Goal: Task Accomplishment & Management: Manage account settings

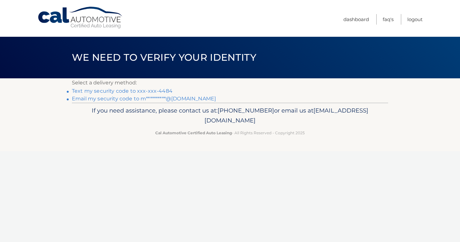
click at [144, 90] on link "Text my security code to xxx-xxx-4484" at bounding box center [122, 91] width 101 height 6
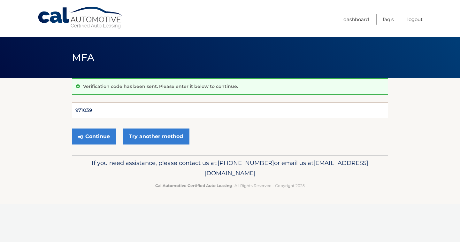
type input "971039"
click at [94, 136] on button "Continue" at bounding box center [94, 137] width 44 height 16
click at [107, 138] on button "Continue" at bounding box center [94, 137] width 44 height 16
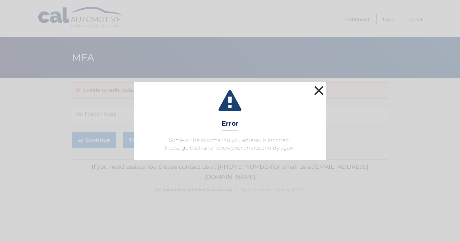
click at [320, 93] on button "×" at bounding box center [319, 90] width 13 height 13
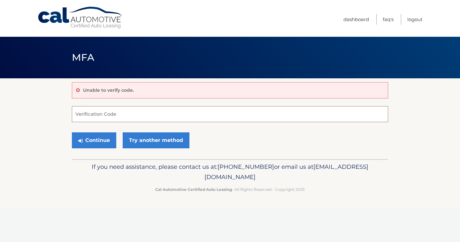
click at [108, 117] on input "Verification Code" at bounding box center [230, 114] width 317 height 16
click at [154, 137] on link "Try another method" at bounding box center [156, 140] width 67 height 16
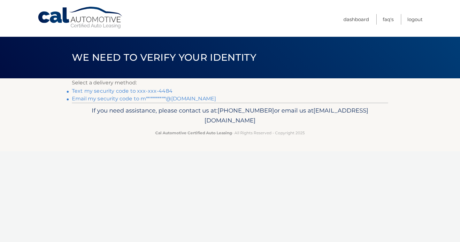
click at [148, 92] on link "Text my security code to xxx-xxx-4484" at bounding box center [122, 91] width 101 height 6
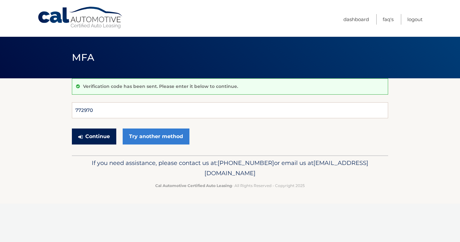
type input "772970"
click at [94, 136] on button "Continue" at bounding box center [94, 137] width 44 height 16
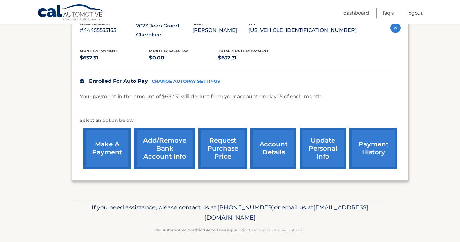
scroll to position [125, 0]
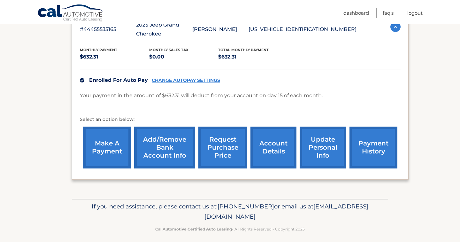
click at [281, 146] on link "account details" at bounding box center [274, 148] width 46 height 42
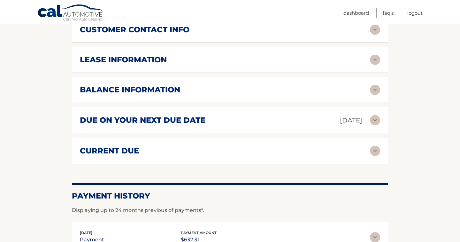
scroll to position [333, 0]
click at [363, 151] on div "current due" at bounding box center [225, 151] width 290 height 10
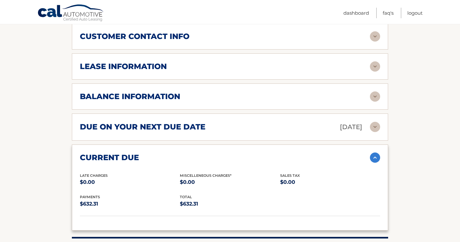
scroll to position [324, 0]
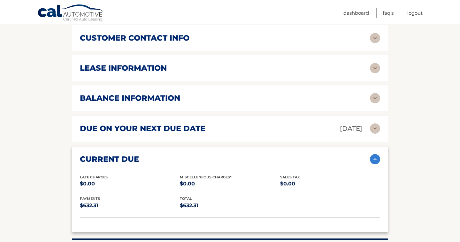
click at [378, 103] on div "balance information Payments Received 34 Payments Remaining 5 Next Payment will…" at bounding box center [230, 98] width 317 height 26
click at [376, 98] on img at bounding box center [375, 98] width 10 height 10
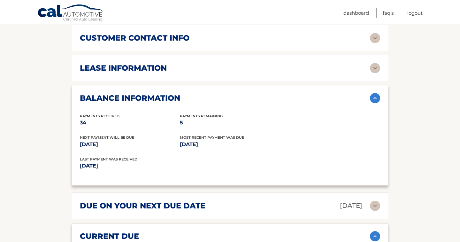
click at [181, 120] on p "5" at bounding box center [230, 122] width 100 height 9
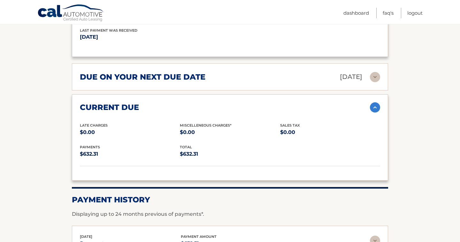
scroll to position [454, 0]
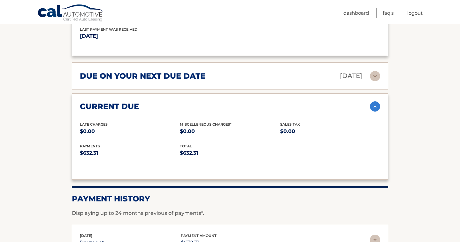
click at [374, 77] on img at bounding box center [375, 76] width 10 height 10
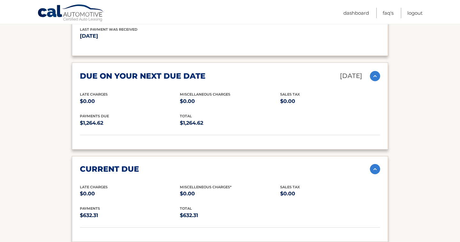
click at [374, 77] on img at bounding box center [375, 76] width 10 height 10
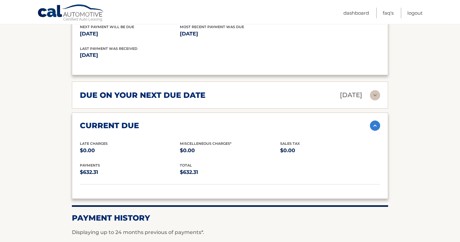
scroll to position [436, 0]
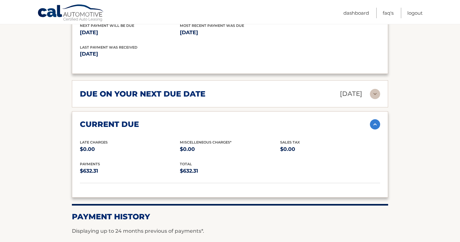
click at [373, 93] on img at bounding box center [375, 94] width 10 height 10
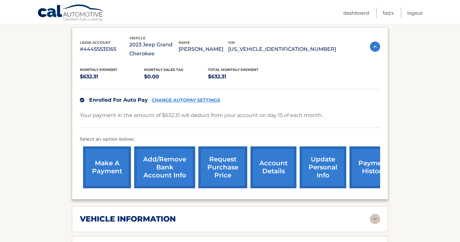
scroll to position [113, 0]
click at [319, 161] on link "update personal info" at bounding box center [323, 167] width 47 height 42
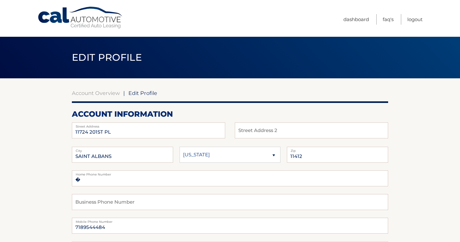
click at [98, 17] on link "Cal Automotive" at bounding box center [80, 17] width 86 height 23
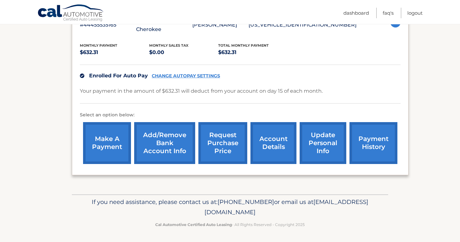
scroll to position [129, 0]
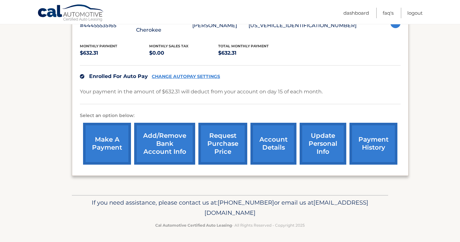
click at [224, 139] on link "request purchase price" at bounding box center [223, 144] width 49 height 42
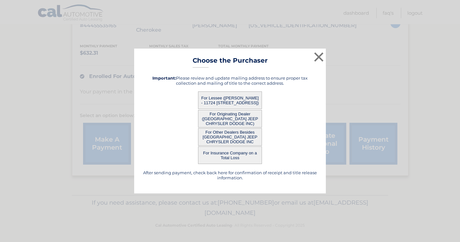
click at [256, 97] on button "For Lessee ([PERSON_NAME] - 11724 [STREET_ADDRESS])" at bounding box center [230, 100] width 64 height 18
click at [230, 102] on button "For Lessee ([PERSON_NAME] - 11724 [STREET_ADDRESS])" at bounding box center [230, 100] width 64 height 18
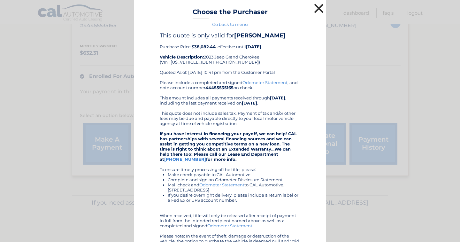
click at [319, 9] on button "×" at bounding box center [319, 8] width 13 height 13
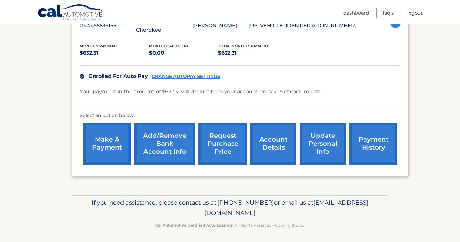
click at [220, 137] on link "request purchase price" at bounding box center [223, 144] width 49 height 42
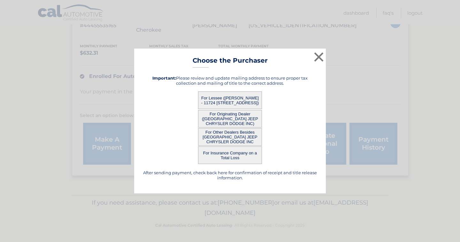
click at [227, 116] on button "For Originating Dealer ([GEOGRAPHIC_DATA] JEEP CHRYSLER DODGE INC)" at bounding box center [230, 119] width 64 height 18
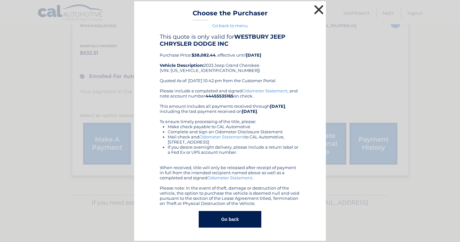
click at [319, 15] on button "×" at bounding box center [319, 9] width 13 height 13
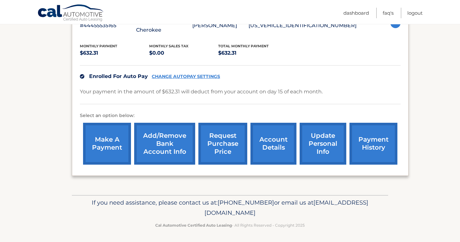
click at [231, 147] on link "request purchase price" at bounding box center [223, 144] width 49 height 42
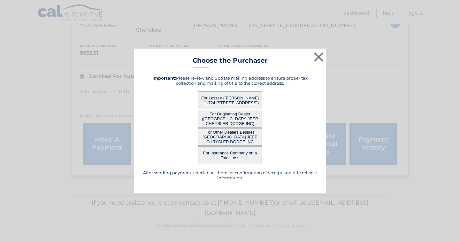
click at [245, 136] on button "For Other Dealers Besides [GEOGRAPHIC_DATA] JEEP CHRYSLER DODGE INC" at bounding box center [230, 137] width 64 height 18
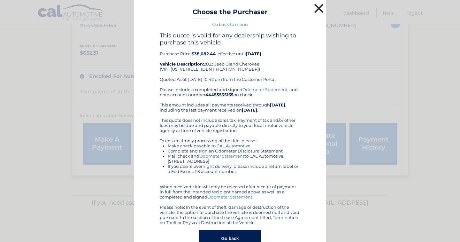
click at [322, 9] on button "×" at bounding box center [319, 8] width 13 height 13
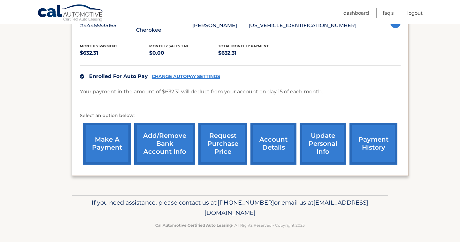
click at [231, 142] on link "request purchase price" at bounding box center [223, 144] width 49 height 42
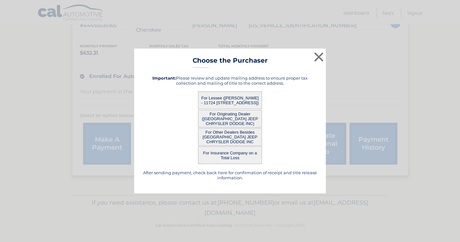
click at [237, 154] on button "For Insurance Company on a Total Loss" at bounding box center [230, 155] width 64 height 18
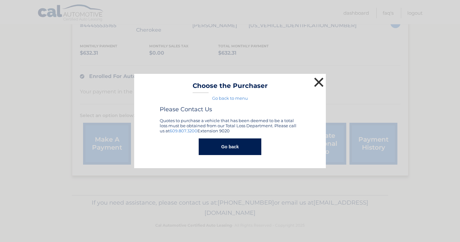
click at [319, 85] on button "×" at bounding box center [319, 82] width 13 height 13
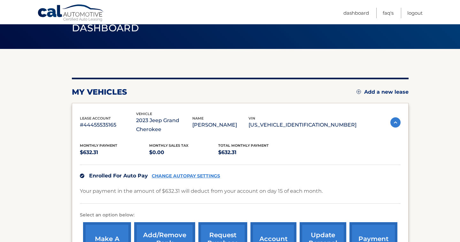
scroll to position [25, 0]
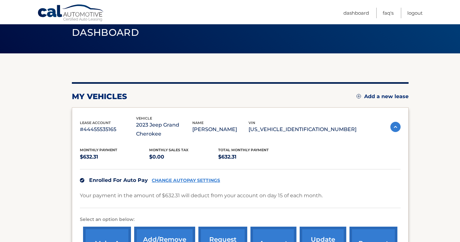
click at [391, 126] on img at bounding box center [396, 127] width 10 height 10
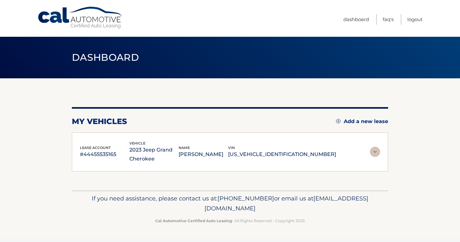
scroll to position [0, 0]
